Goal: Information Seeking & Learning: Learn about a topic

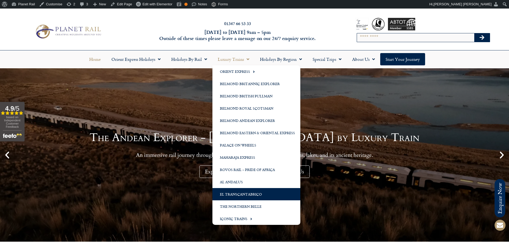
click at [231, 192] on link "El Transcantabrico" at bounding box center [256, 194] width 88 height 12
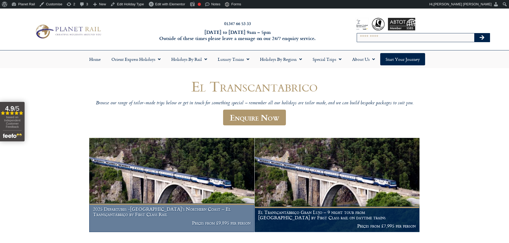
click at [180, 191] on img at bounding box center [171, 185] width 165 height 94
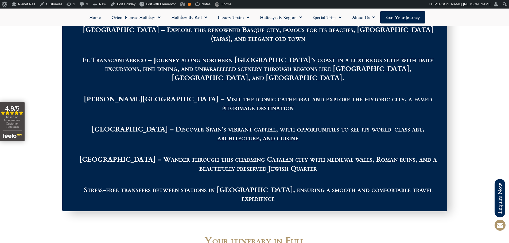
scroll to position [534, 0]
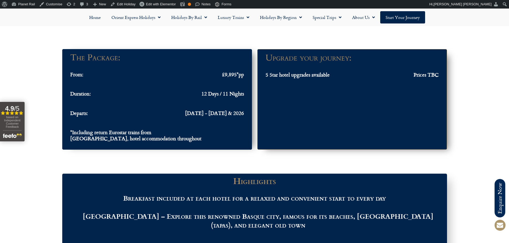
click at [223, 94] on span "12 Days / 11 Nights" at bounding box center [222, 94] width 42 height 6
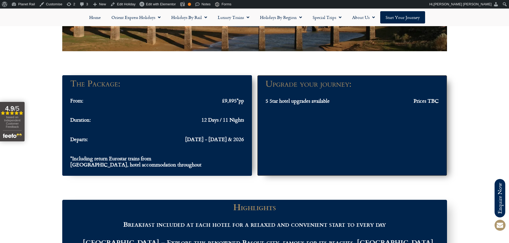
scroll to position [534, 0]
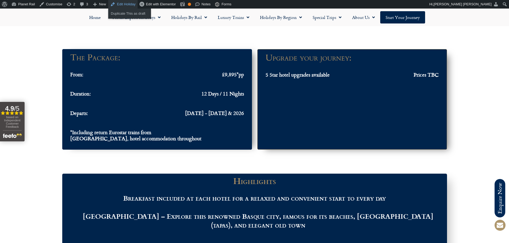
click at [115, 5] on link "Edit Holiday" at bounding box center [122, 4] width 29 height 9
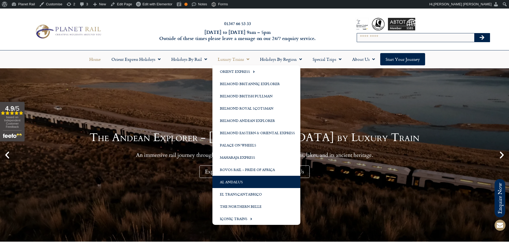
click at [243, 179] on link "Al Andalus" at bounding box center [256, 182] width 88 height 12
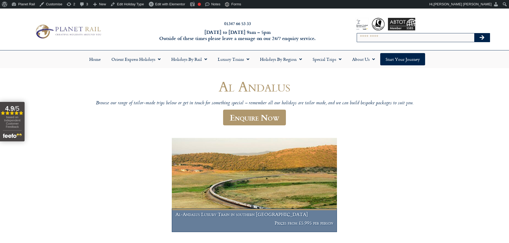
click at [307, 173] on img at bounding box center [254, 185] width 165 height 94
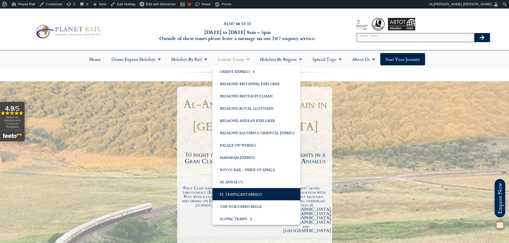
click at [242, 193] on link "El Transcantabrico" at bounding box center [256, 194] width 88 height 12
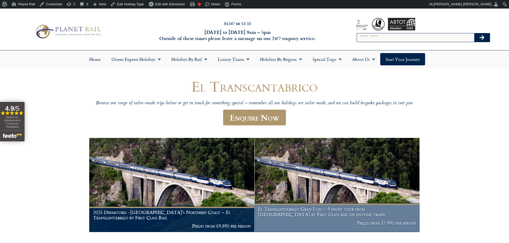
click at [341, 173] on img at bounding box center [336, 185] width 165 height 94
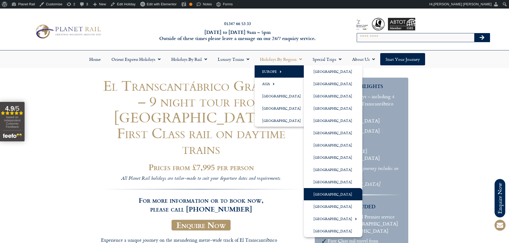
click at [323, 193] on link "[GEOGRAPHIC_DATA]" at bounding box center [333, 194] width 58 height 12
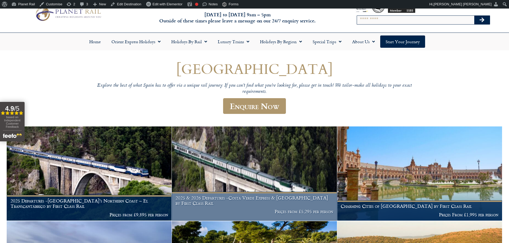
scroll to position [27, 0]
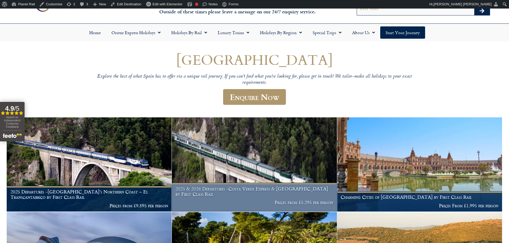
click at [215, 156] on img at bounding box center [254, 164] width 165 height 94
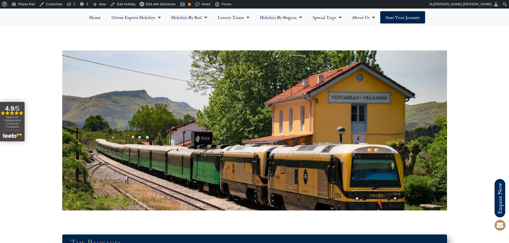
scroll to position [294, 0]
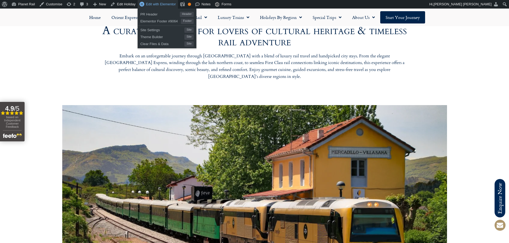
click at [152, 5] on span "Edit with Elementor" at bounding box center [161, 4] width 30 height 4
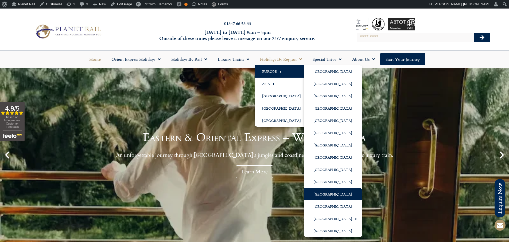
click at [324, 194] on link "[GEOGRAPHIC_DATA]" at bounding box center [333, 194] width 58 height 12
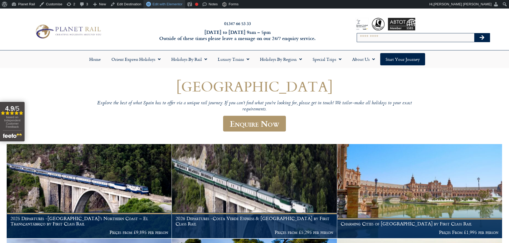
click at [169, 3] on span "Edit with Elementor" at bounding box center [167, 4] width 30 height 4
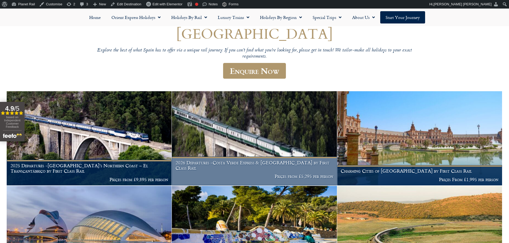
scroll to position [53, 0]
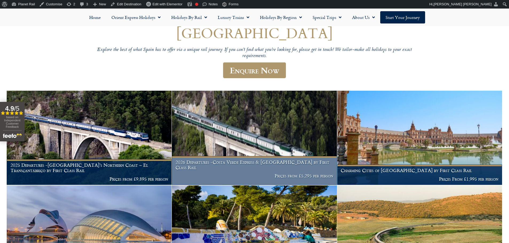
click at [242, 120] on img at bounding box center [254, 138] width 165 height 94
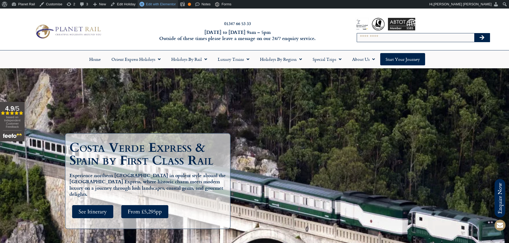
click at [153, 6] on span "Edit with Elementor" at bounding box center [161, 4] width 30 height 4
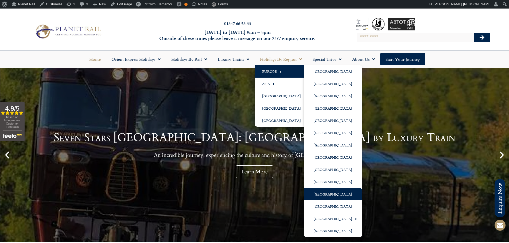
click at [323, 193] on link "[GEOGRAPHIC_DATA]" at bounding box center [333, 194] width 58 height 12
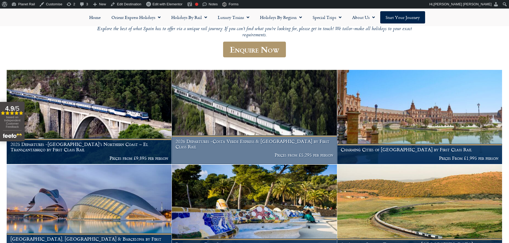
scroll to position [80, 0]
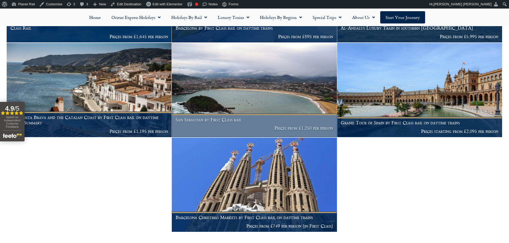
scroll to position [294, 0]
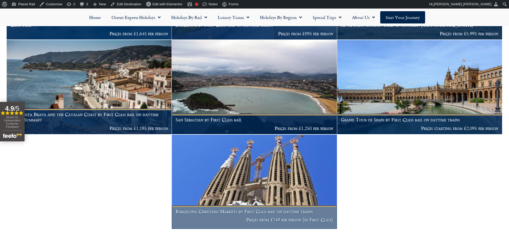
click at [306, 175] on img at bounding box center [254, 182] width 165 height 94
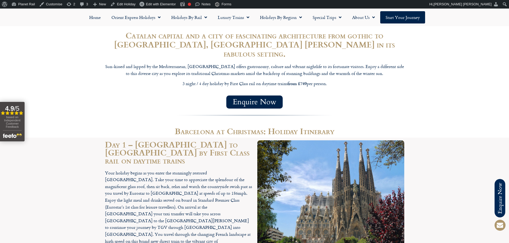
scroll to position [401, 0]
